Goal: Task Accomplishment & Management: Use online tool/utility

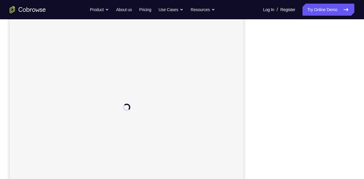
scroll to position [73, 0]
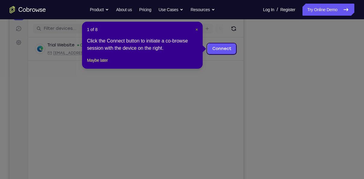
click at [197, 29] on span "×" at bounding box center [197, 29] width 2 height 5
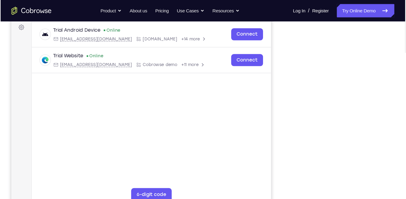
scroll to position [91, 0]
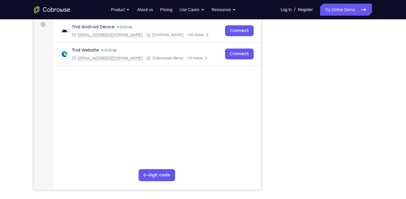
drag, startPoint x: 398, startPoint y: -12, endPoint x: 255, endPoint y: 109, distance: 187.4
click at [255, 109] on main "demo_id 762420577 762420577 Email User ID Device ID Device name 6-digit code Co…" at bounding box center [157, 103] width 209 height 202
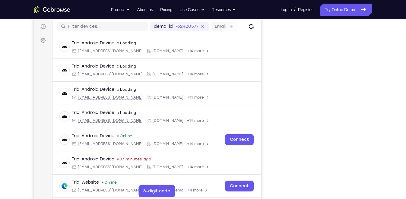
scroll to position [74, 0]
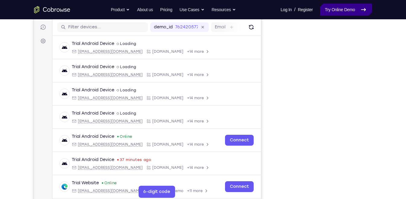
click at [333, 13] on link "Try Online Demo" at bounding box center [346, 10] width 52 height 12
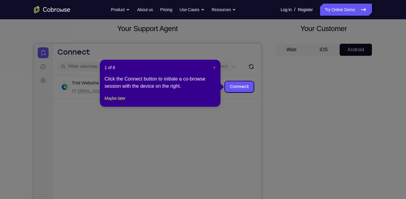
click at [213, 68] on span "×" at bounding box center [214, 67] width 2 height 5
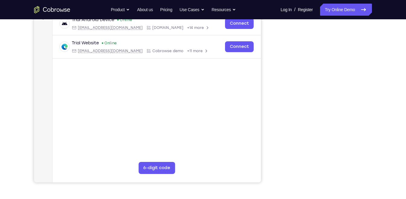
scroll to position [97, 0]
